Goal: Information Seeking & Learning: Learn about a topic

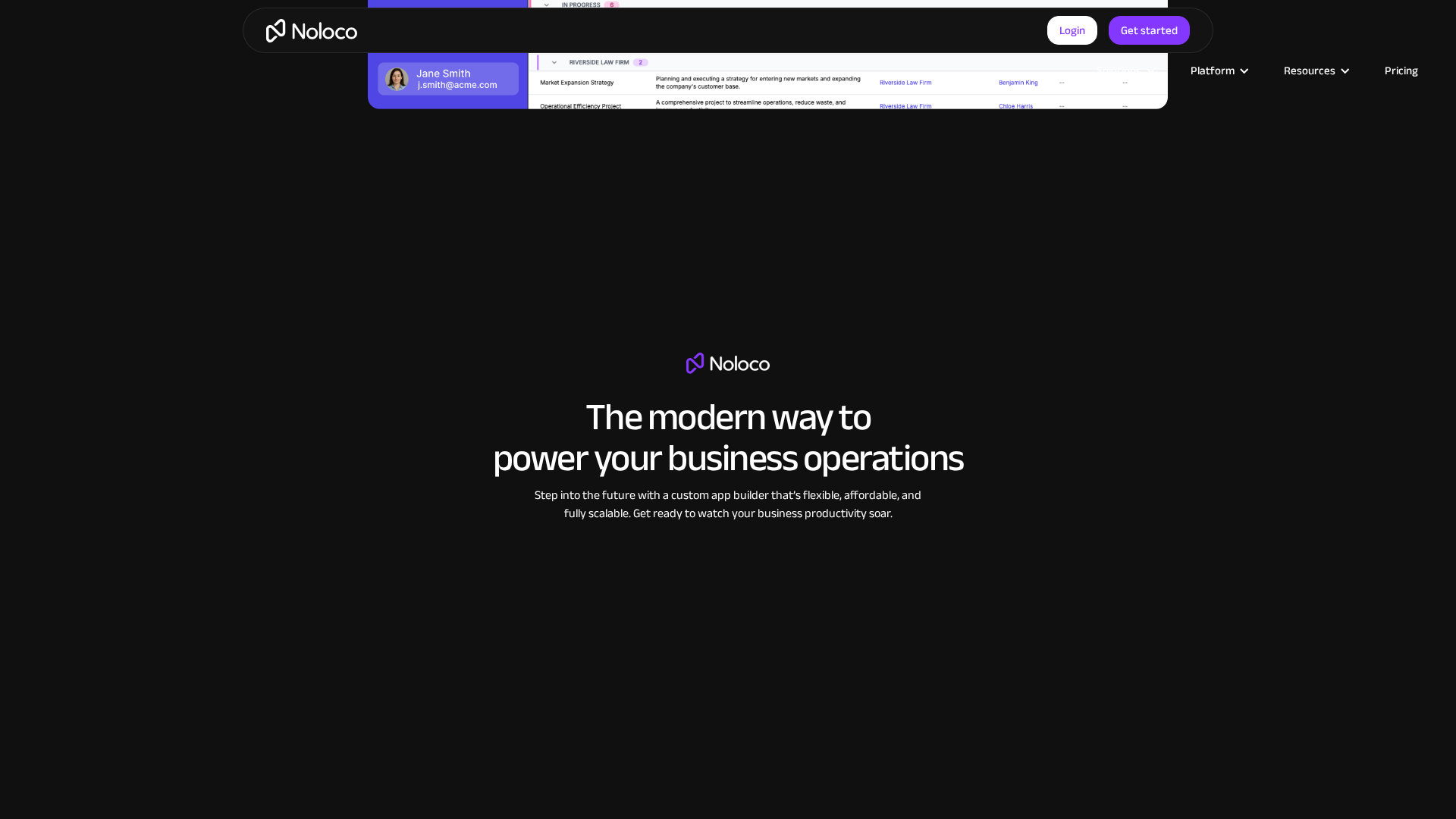
scroll to position [2853, 0]
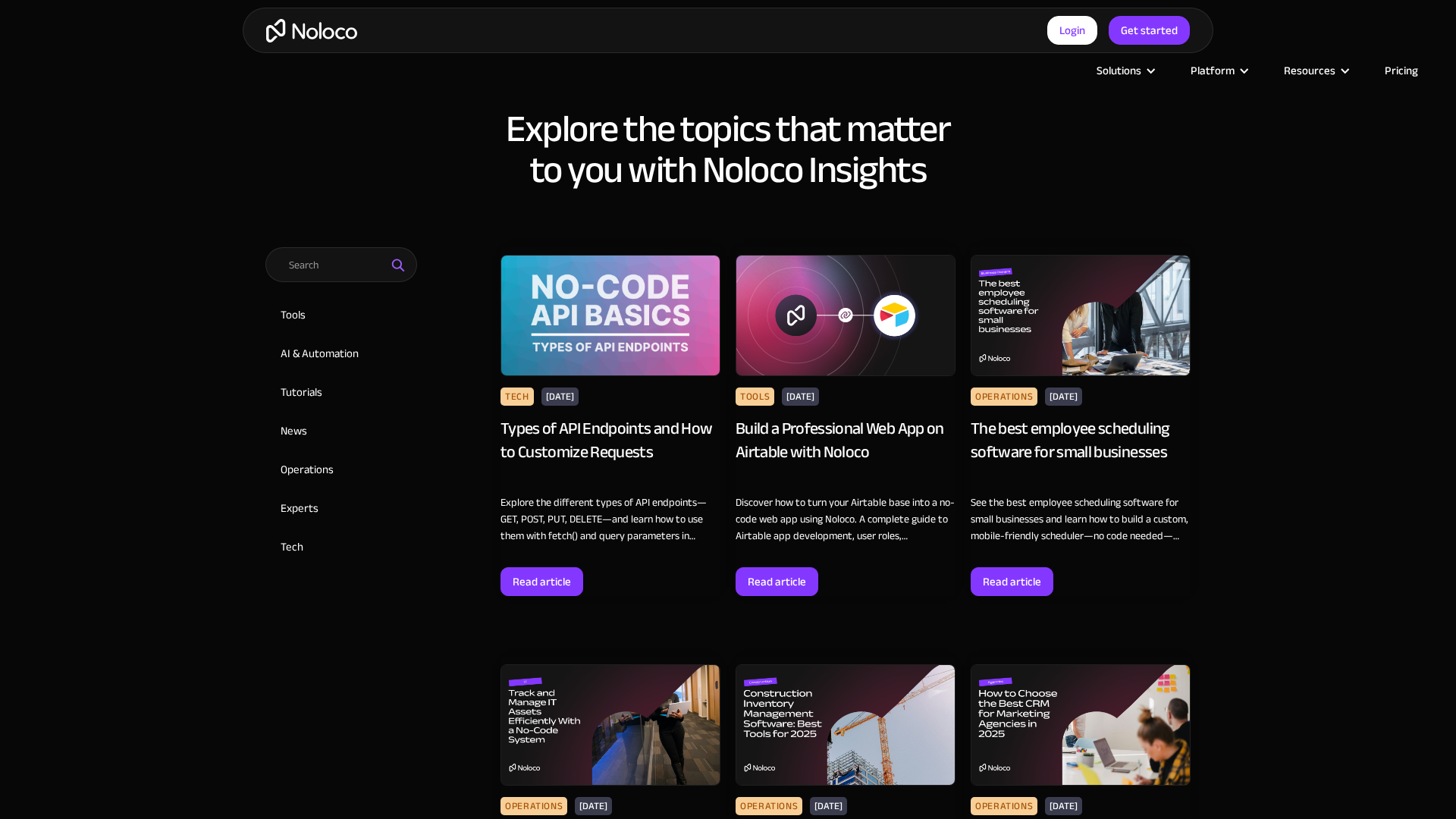
scroll to position [1402, 0]
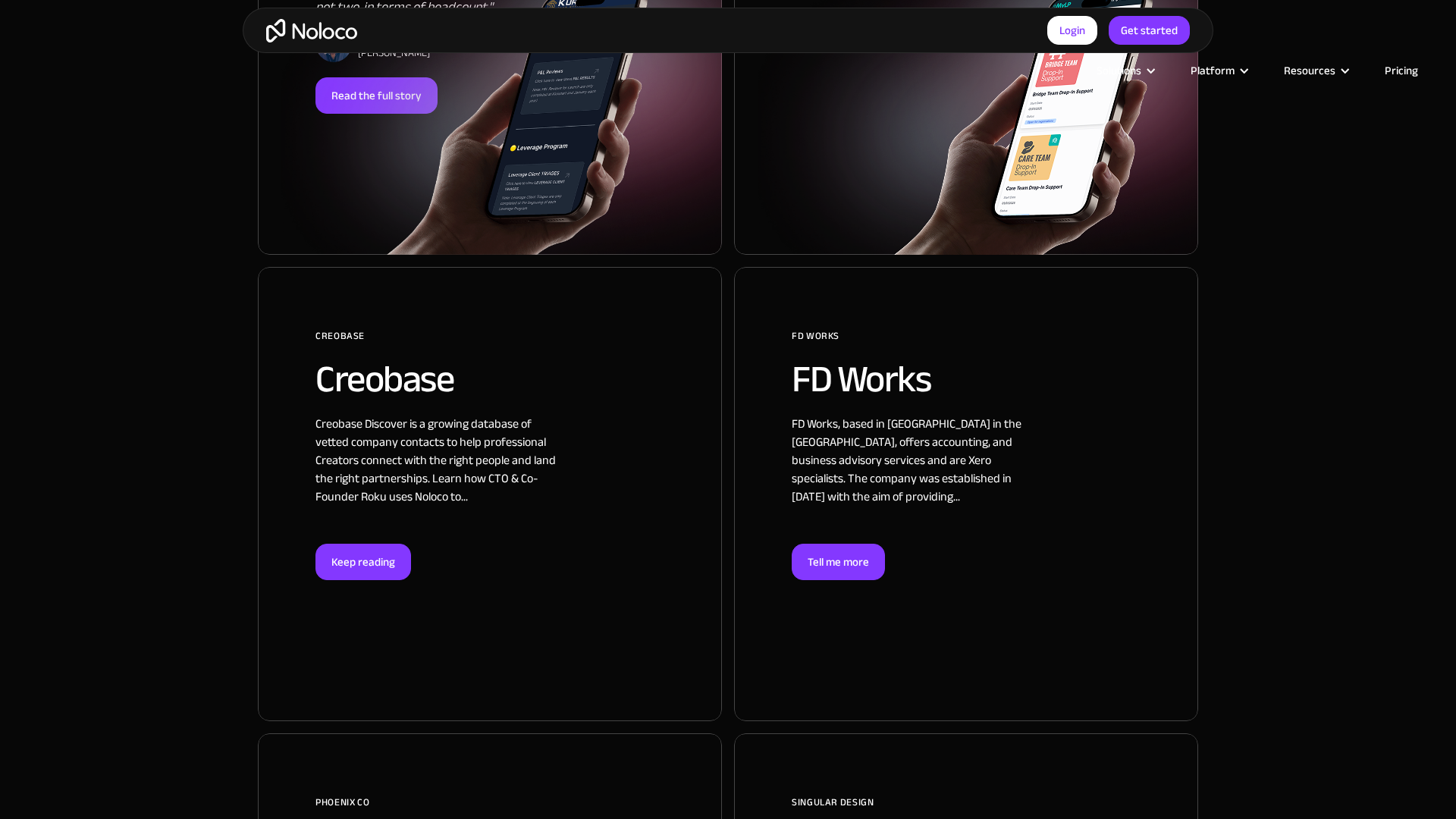
scroll to position [2128, 0]
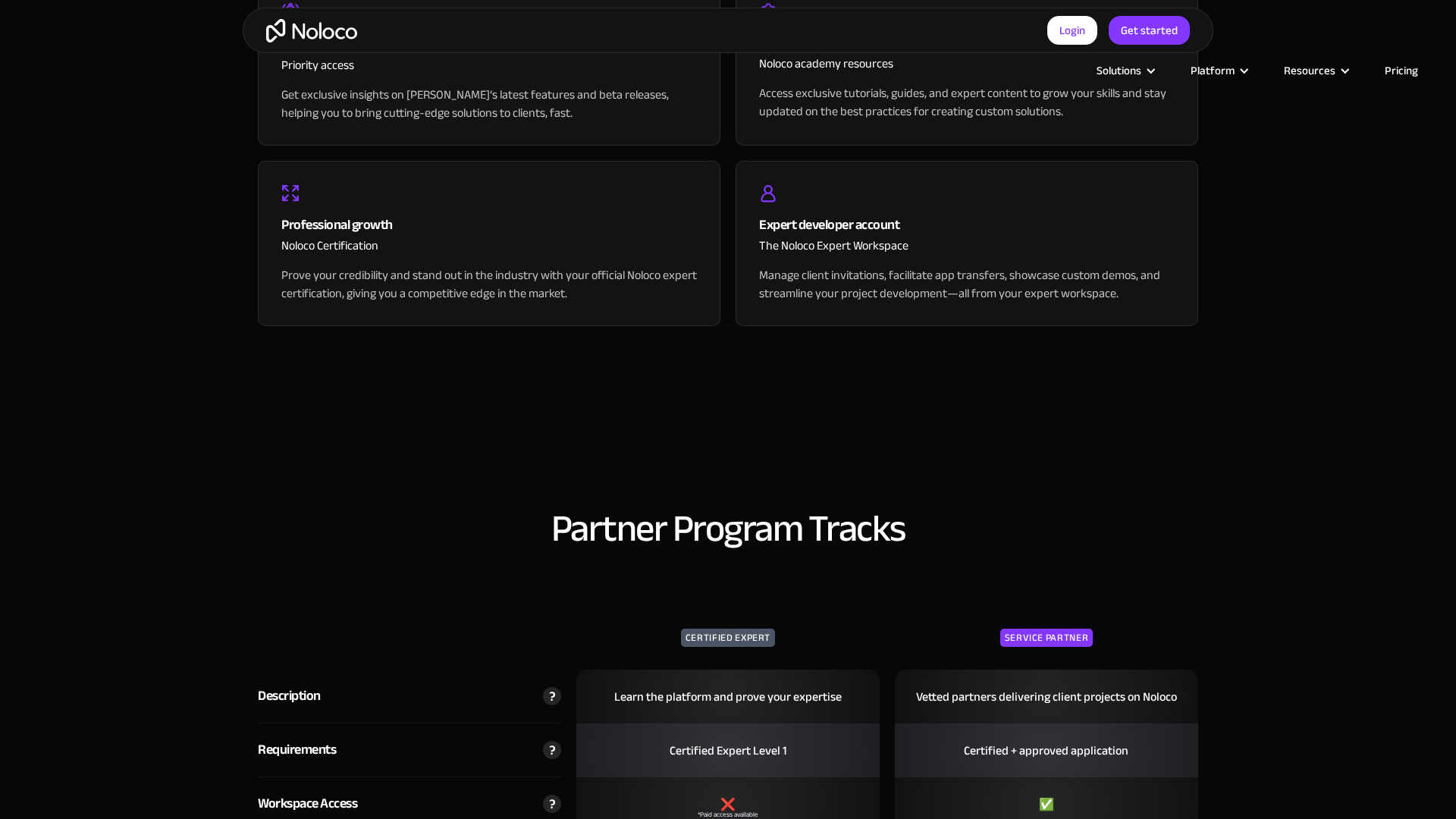
scroll to position [2667, 0]
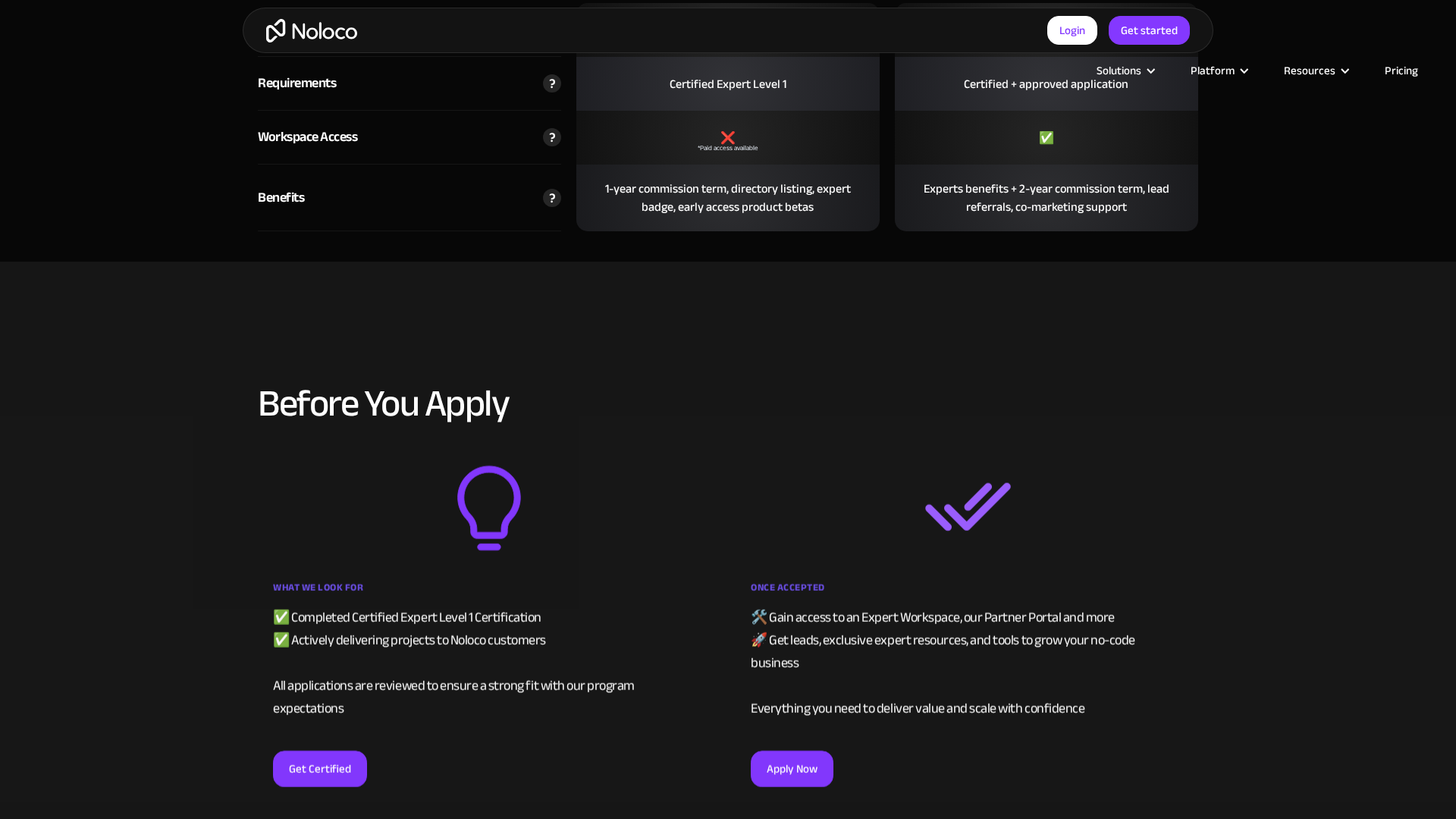
select select "Agency"
select select "Startups"
select select "None"
select select "Yes"
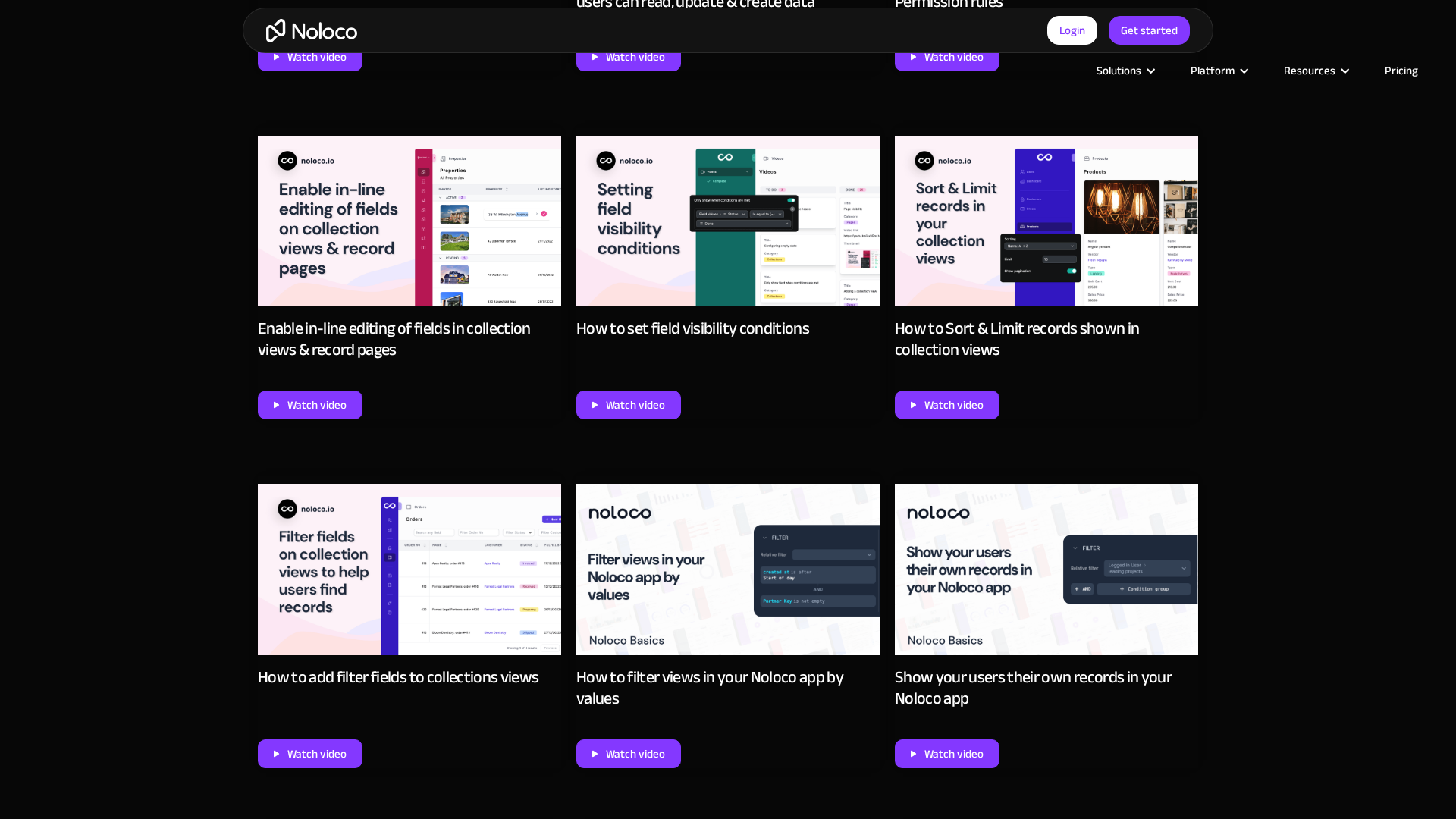
scroll to position [3707, 0]
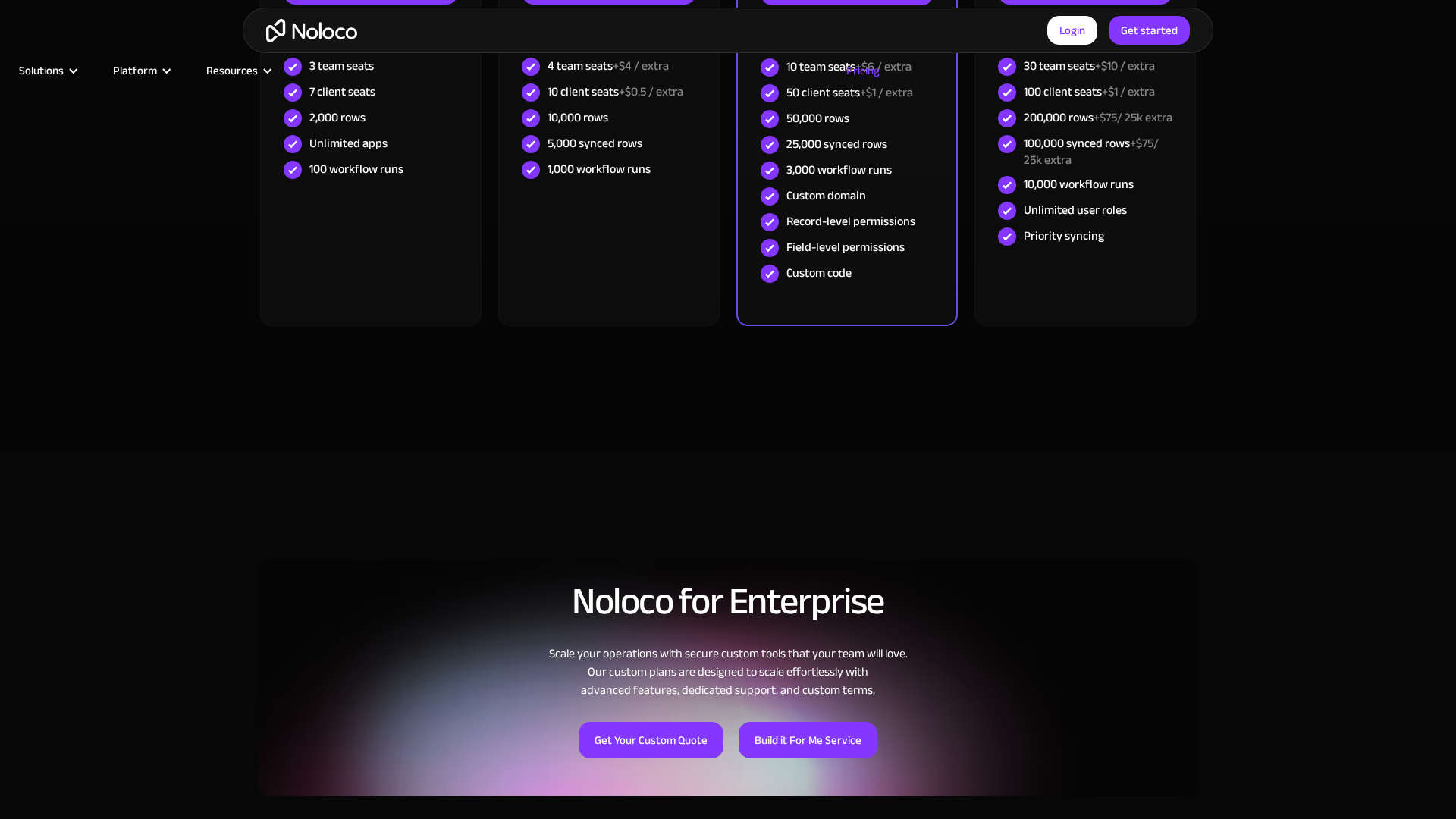
scroll to position [1402, 0]
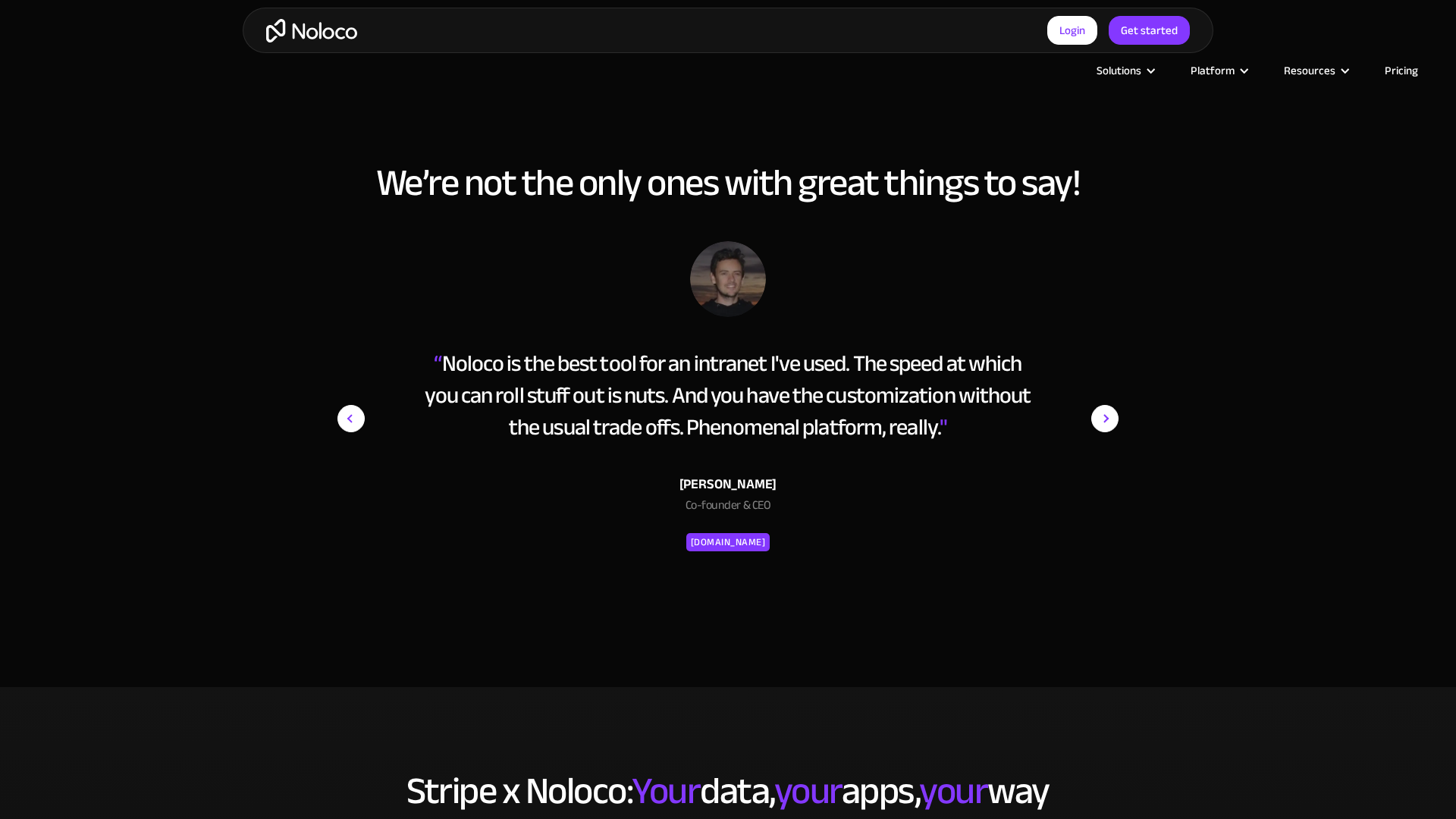
scroll to position [2855, 0]
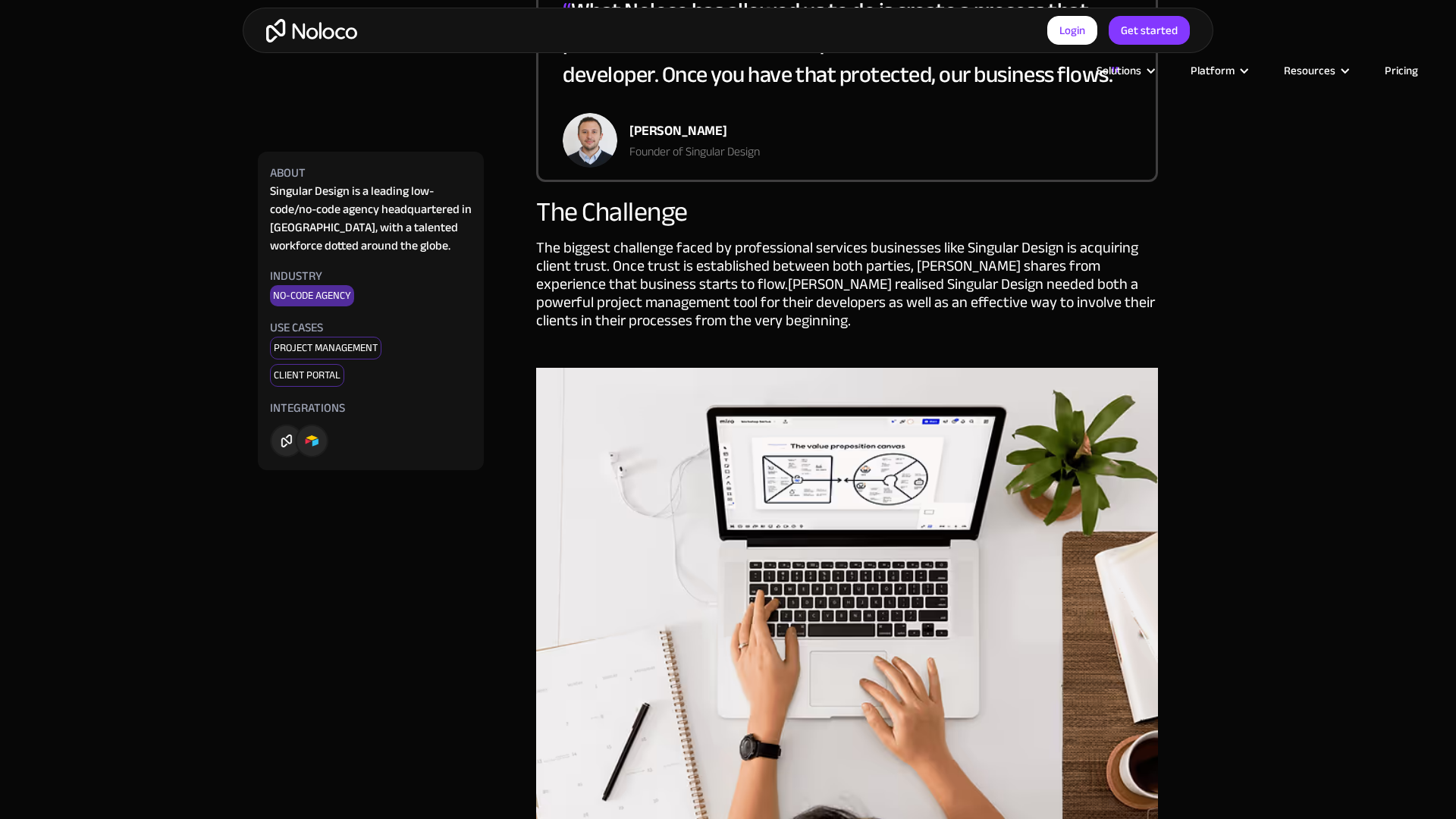
scroll to position [2127, 0]
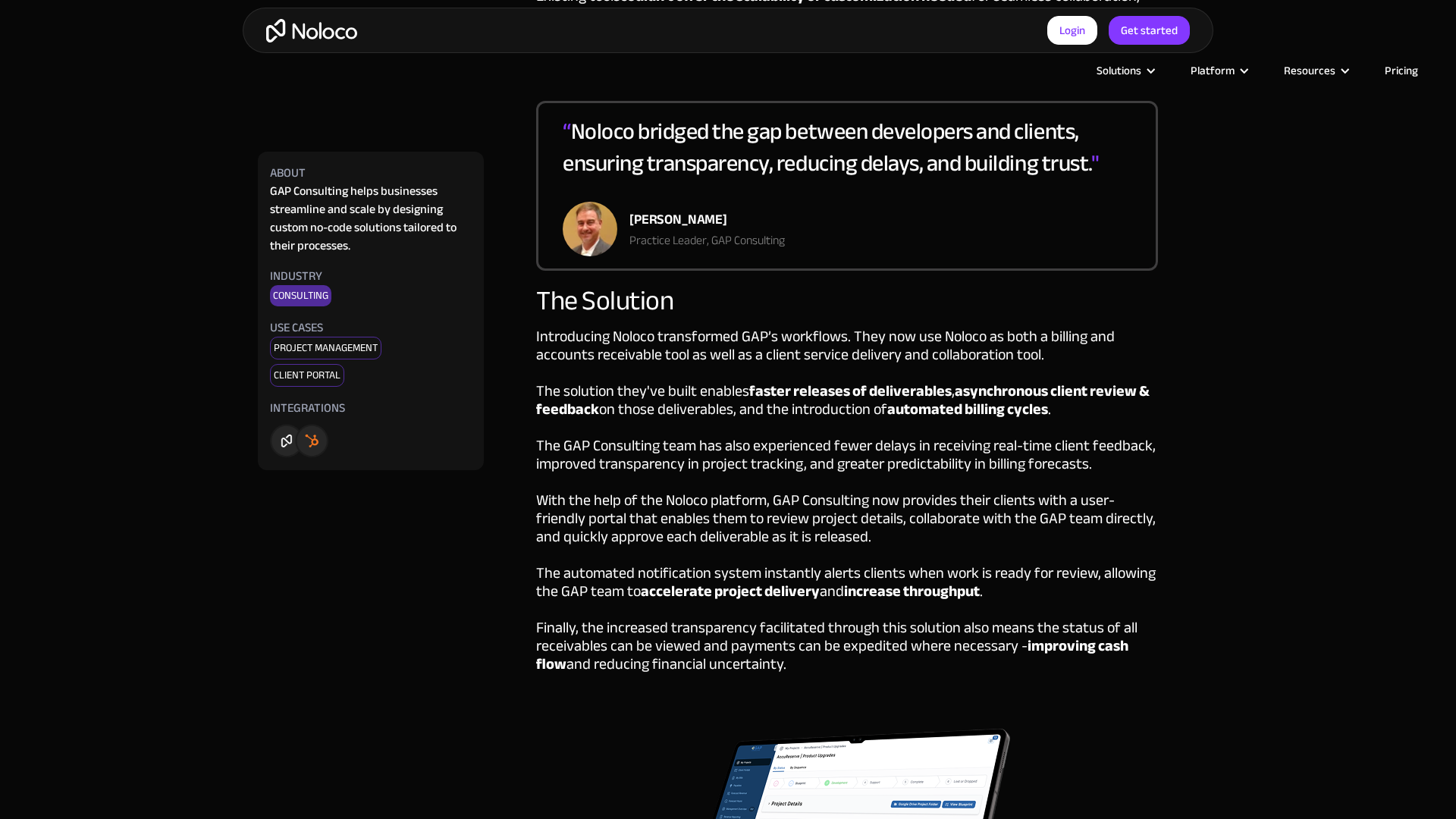
scroll to position [2125, 0]
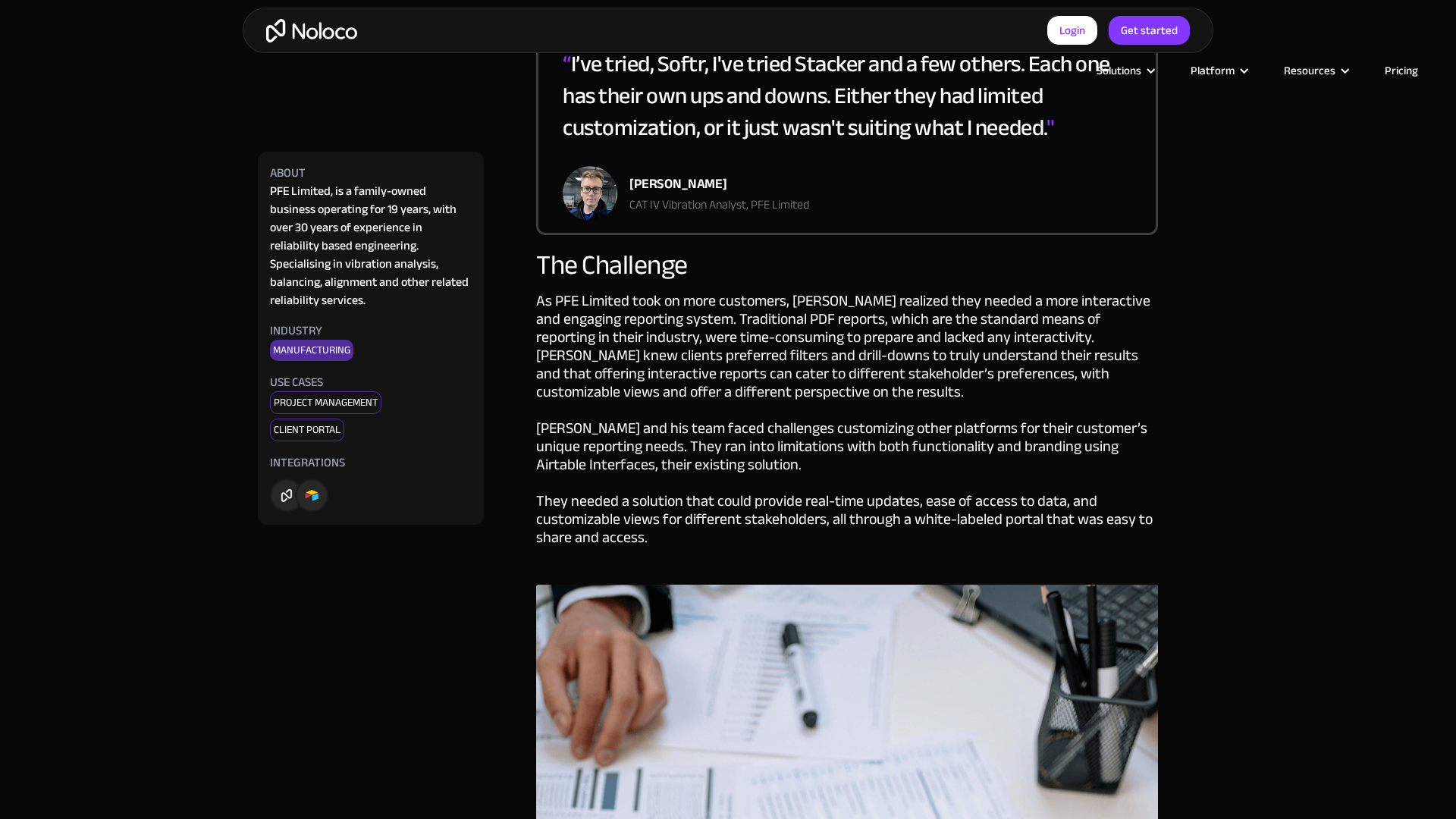
scroll to position [2128, 0]
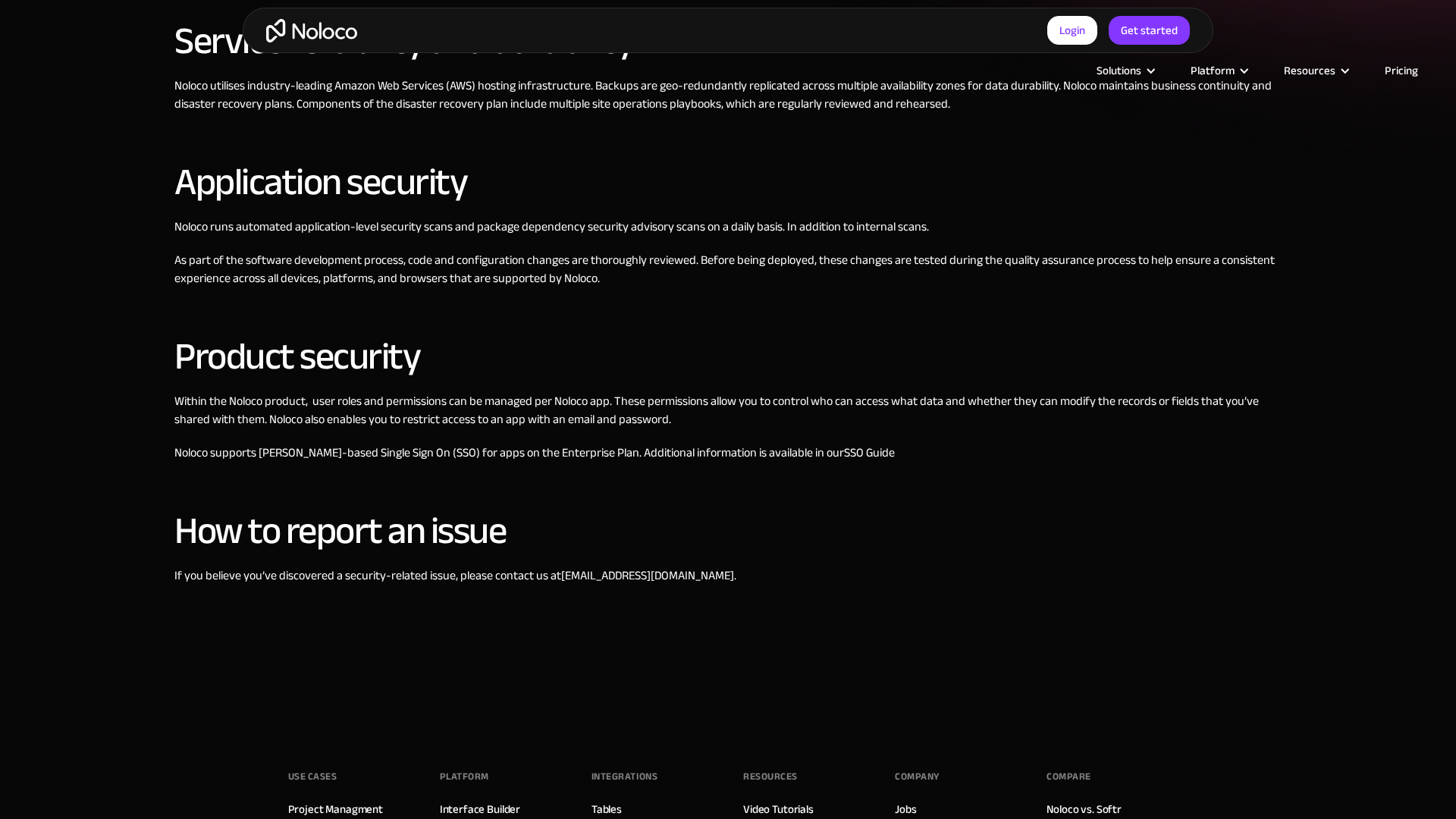
scroll to position [1222, 0]
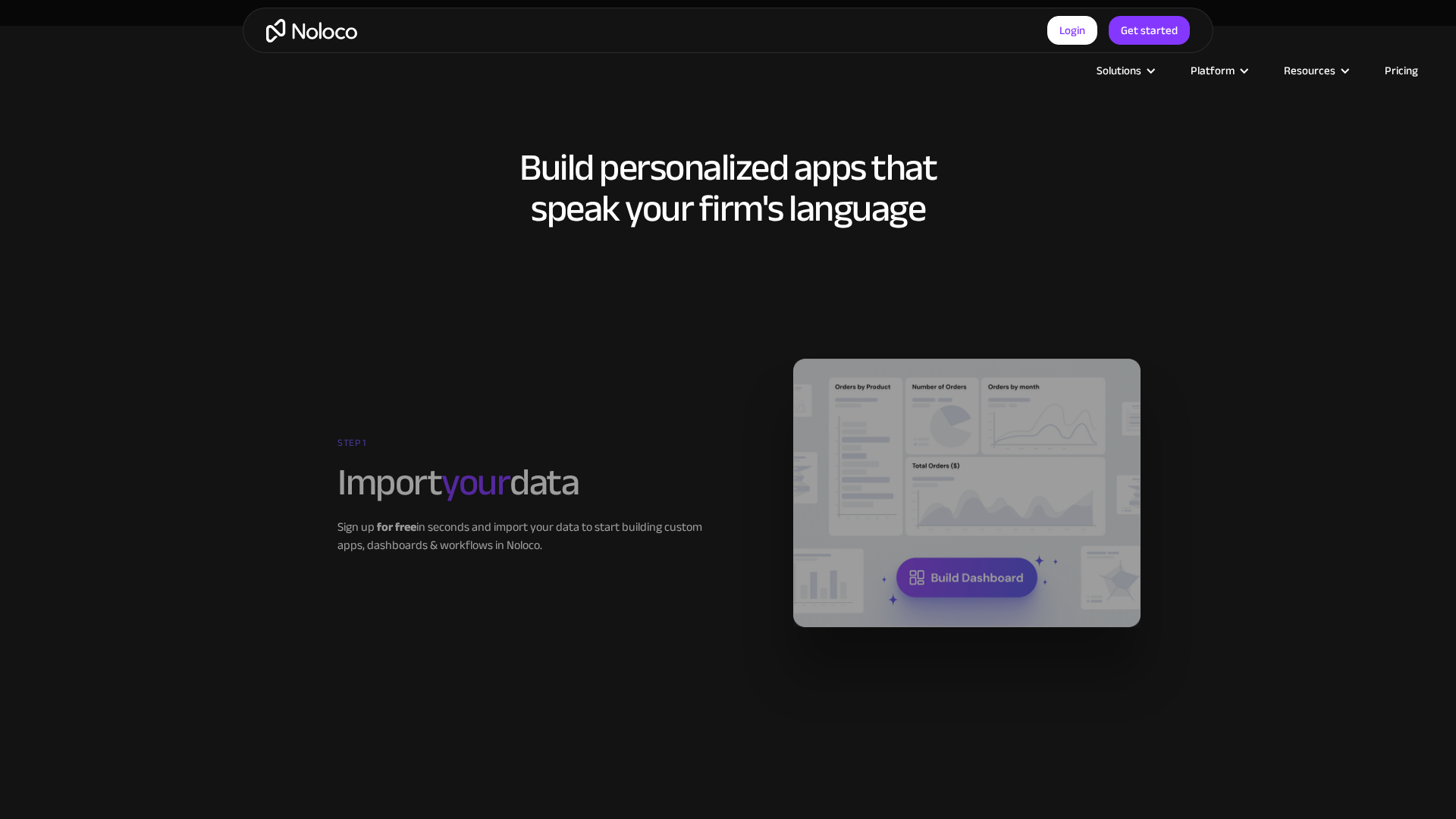
scroll to position [3025, 0]
